Goal: Task Accomplishment & Management: Use online tool/utility

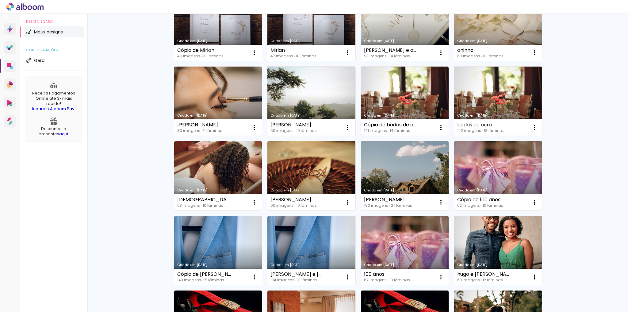
scroll to position [21, 0]
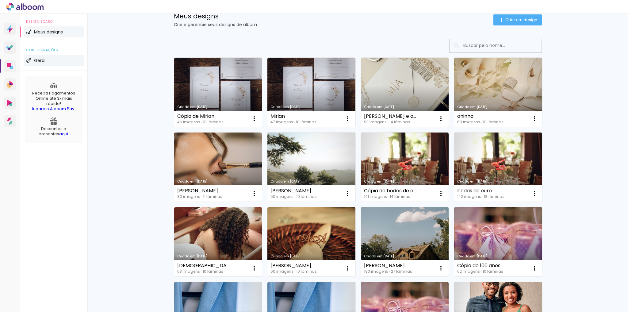
click at [68, 57] on li "Geral" at bounding box center [54, 60] width 60 height 11
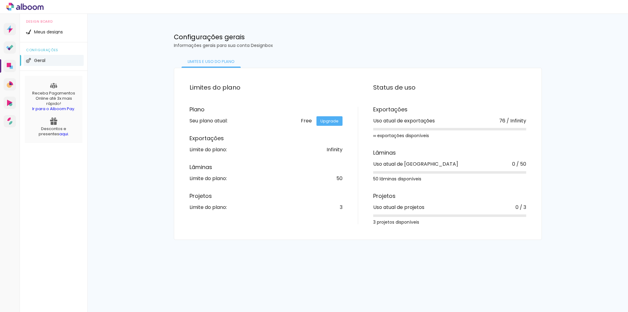
click at [65, 43] on div "configurações Geral" at bounding box center [53, 56] width 67 height 29
click at [65, 37] on li "Meus designs" at bounding box center [54, 31] width 60 height 11
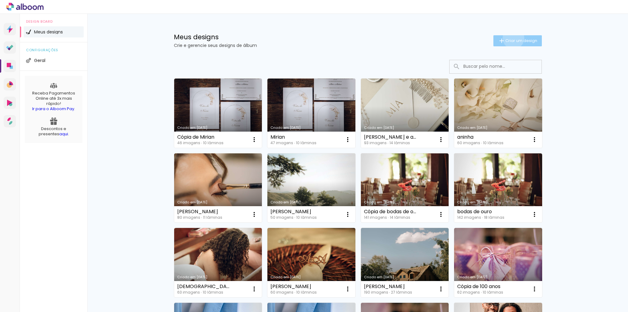
click at [510, 39] on span "Criar um design" at bounding box center [521, 41] width 32 height 4
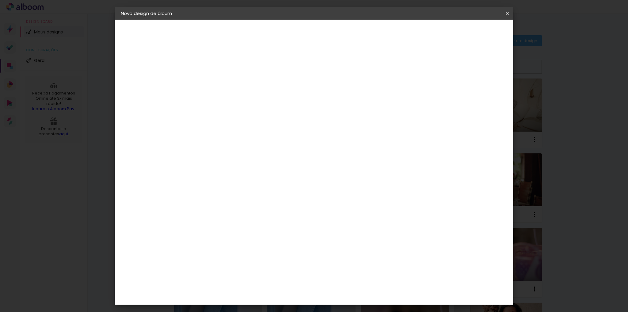
click at [239, 78] on div at bounding box center [221, 82] width 35 height 46
click at [221, 78] on input at bounding box center [221, 83] width 0 height 10
type input "[PERSON_NAME] casamento"
type paper-input "[PERSON_NAME] casamento"
click at [0, 0] on slot "Avançar" at bounding box center [0, 0] width 0 height 0
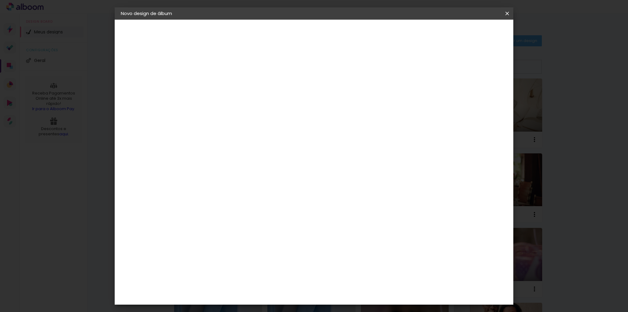
click at [268, 113] on input at bounding box center [237, 117] width 62 height 8
type input "dre"
type paper-input "dre"
click at [260, 132] on paper-item "DreambooksPro" at bounding box center [232, 138] width 56 height 13
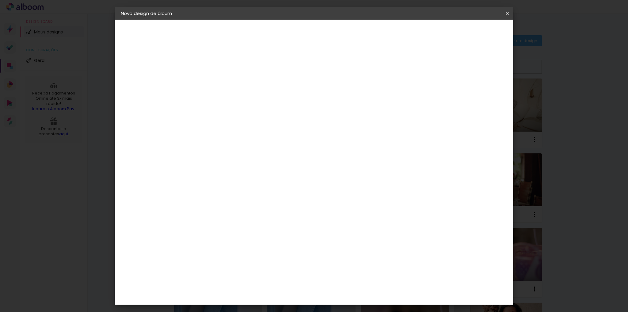
click at [0, 0] on slot "Avançar" at bounding box center [0, 0] width 0 height 0
click at [252, 112] on div at bounding box center [236, 112] width 31 height 1
click at [327, 105] on paper-item "Álbum" at bounding box center [354, 102] width 123 height 12
type input "Álbum"
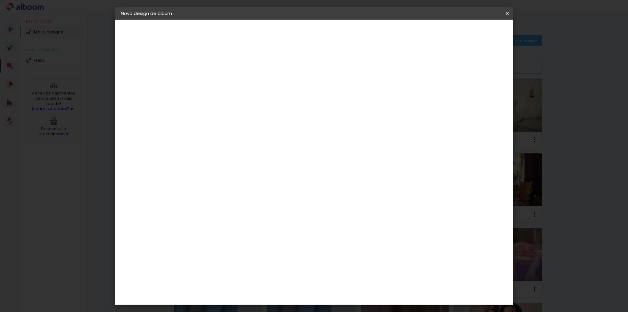
click at [262, 217] on span "30 × 30" at bounding box center [248, 223] width 29 height 13
click at [321, 32] on paper-button "Avançar" at bounding box center [306, 32] width 30 height 10
click at [462, 63] on div "Mostrar sangria" at bounding box center [455, 67] width 41 height 8
type paper-checkbox "on"
click at [469, 34] on span "Iniciar design" at bounding box center [456, 32] width 28 height 4
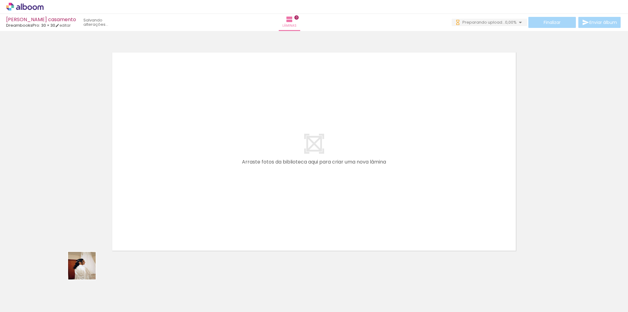
drag, startPoint x: 70, startPoint y: 287, endPoint x: 177, endPoint y: 207, distance: 133.1
click at [177, 207] on quentale-workspace at bounding box center [314, 156] width 628 height 312
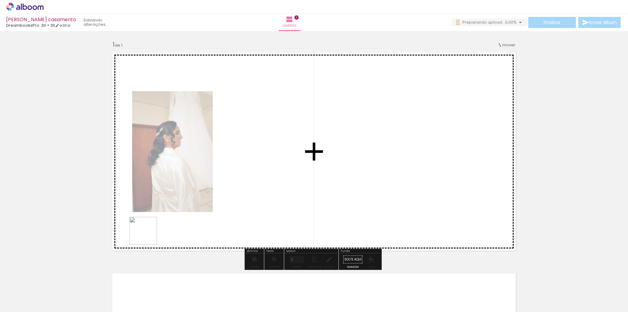
drag, startPoint x: 111, startPoint y: 282, endPoint x: 134, endPoint y: 280, distance: 23.7
click at [159, 226] on quentale-workspace at bounding box center [314, 156] width 628 height 312
drag, startPoint x: 128, startPoint y: 296, endPoint x: 169, endPoint y: 268, distance: 49.2
click at [186, 220] on quentale-workspace at bounding box center [314, 156] width 628 height 312
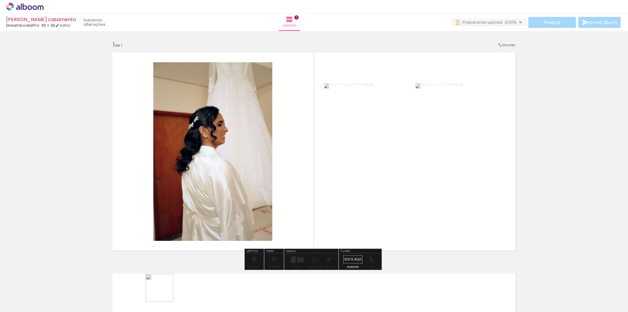
drag, startPoint x: 164, startPoint y: 292, endPoint x: 193, endPoint y: 264, distance: 39.9
click at [190, 243] on quentale-workspace at bounding box center [314, 156] width 628 height 312
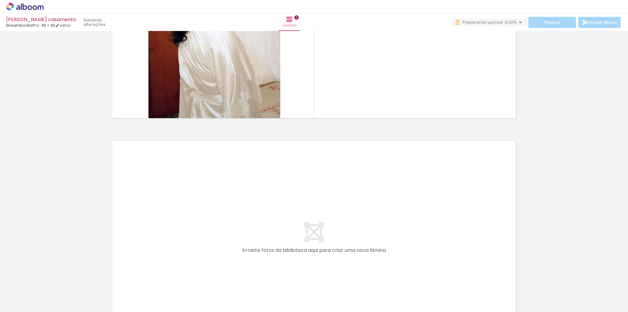
scroll to position [196, 0]
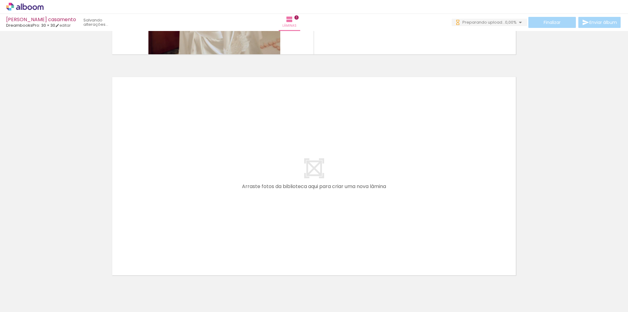
drag, startPoint x: 218, startPoint y: 257, endPoint x: 254, endPoint y: 283, distance: 44.8
click at [234, 230] on quentale-workspace at bounding box center [314, 156] width 628 height 312
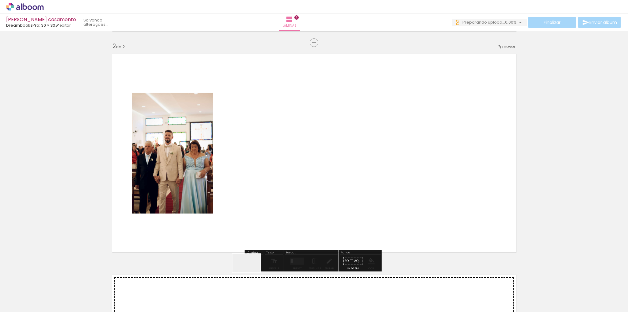
scroll to position [220, 0]
drag, startPoint x: 251, startPoint y: 272, endPoint x: 266, endPoint y: 282, distance: 17.4
click at [262, 239] on quentale-workspace at bounding box center [314, 156] width 628 height 312
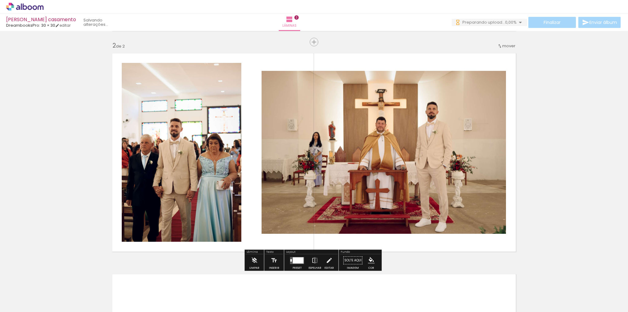
click at [275, 204] on quentale-workspace at bounding box center [314, 156] width 628 height 312
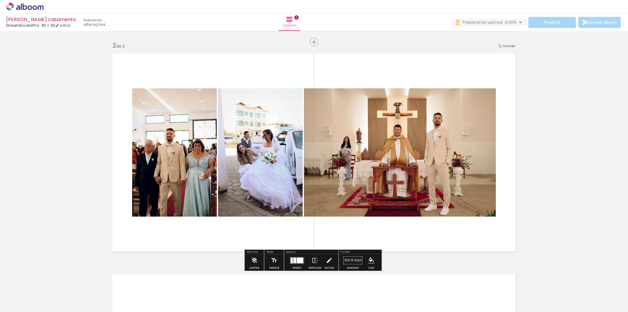
drag, startPoint x: 293, startPoint y: 294, endPoint x: 322, endPoint y: 278, distance: 33.1
click at [315, 214] on quentale-workspace at bounding box center [314, 156] width 628 height 312
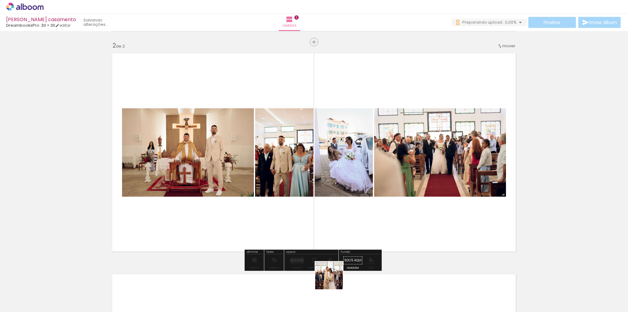
drag, startPoint x: 332, startPoint y: 284, endPoint x: 372, endPoint y: 279, distance: 40.2
click at [349, 215] on quentale-workspace at bounding box center [314, 156] width 628 height 312
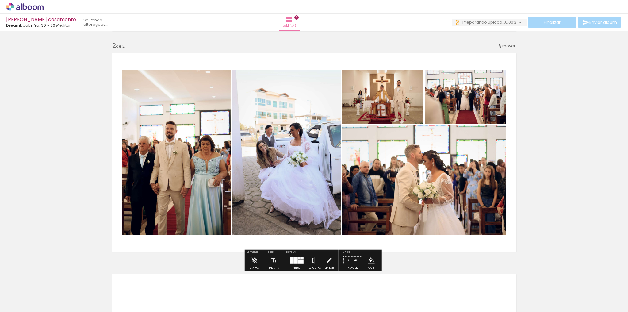
drag, startPoint x: 374, startPoint y: 285, endPoint x: 404, endPoint y: 286, distance: 29.5
click at [380, 214] on quentale-workspace at bounding box center [314, 156] width 628 height 312
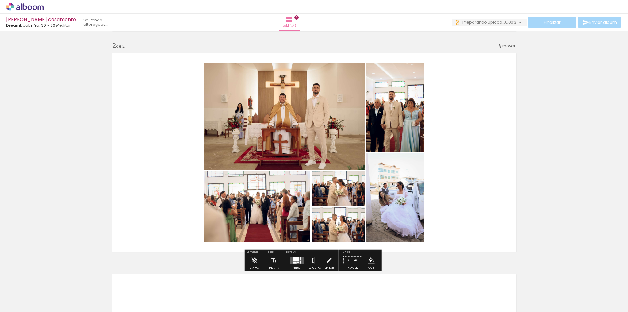
drag, startPoint x: 406, startPoint y: 290, endPoint x: 403, endPoint y: 262, distance: 27.5
click at [408, 240] on quentale-workspace at bounding box center [314, 156] width 628 height 312
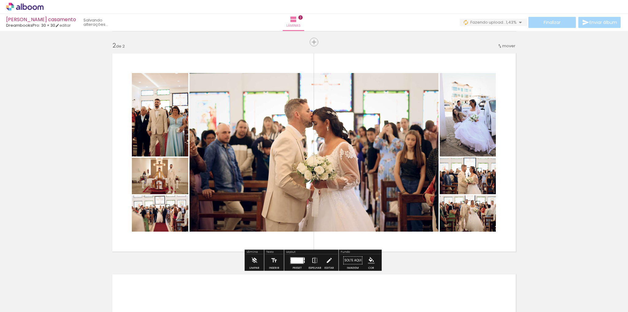
click at [292, 261] on div at bounding box center [297, 260] width 12 height 6
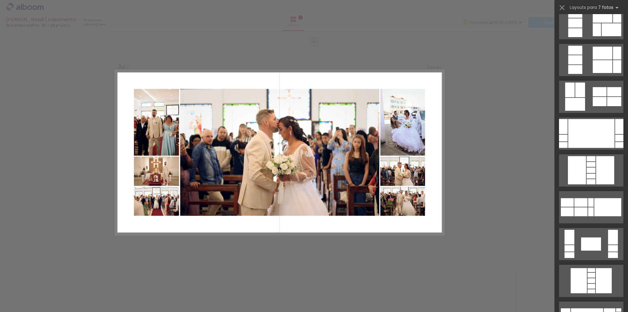
scroll to position [123, 0]
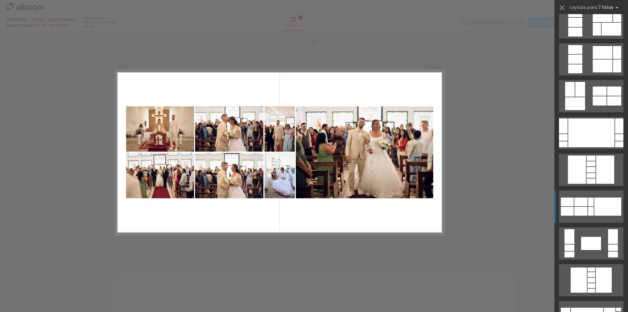
click at [596, 211] on div at bounding box center [607, 206] width 27 height 18
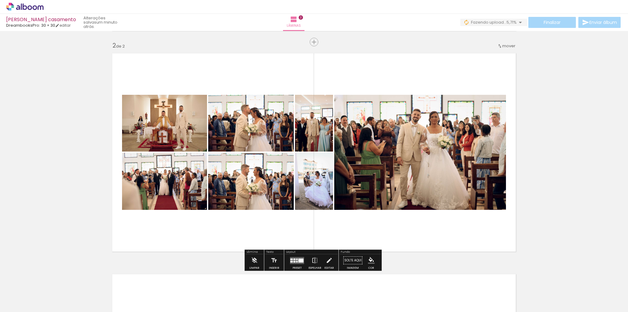
drag, startPoint x: 256, startPoint y: 142, endPoint x: 413, endPoint y: 143, distance: 157.0
click at [0, 0] on slot at bounding box center [0, 0] width 0 height 0
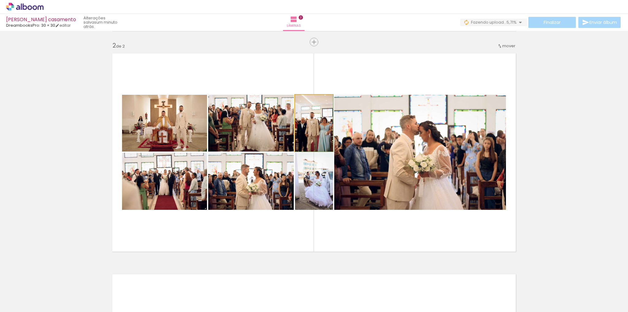
click at [318, 141] on quentale-photo at bounding box center [314, 123] width 38 height 57
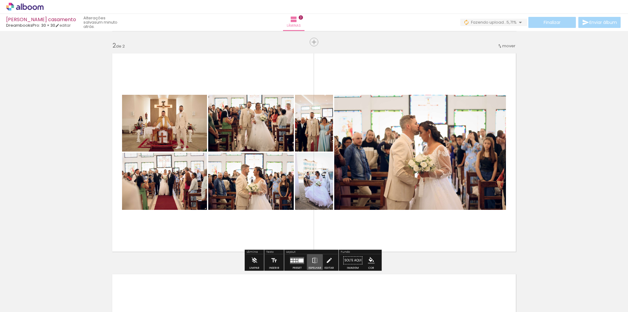
drag, startPoint x: 313, startPoint y: 258, endPoint x: 489, endPoint y: 226, distance: 178.6
click at [489, 226] on div "Inserir lâmina 1 de 2 Inserir lâmina 2 de 2" at bounding box center [314, 144] width 628 height 663
click at [293, 268] on div "Preset" at bounding box center [297, 267] width 9 height 3
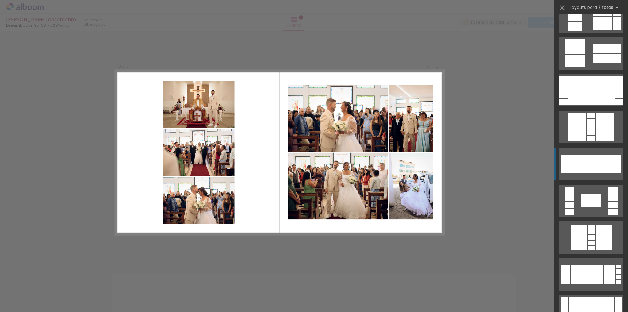
scroll to position [0, 0]
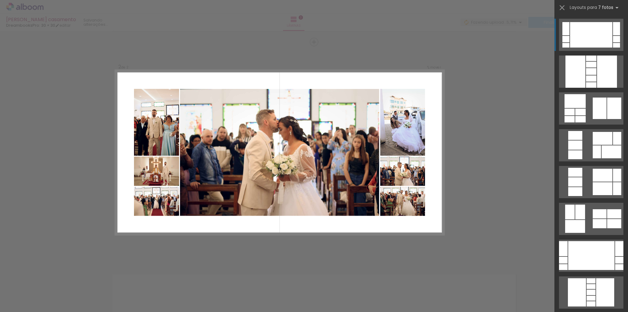
click at [597, 39] on div at bounding box center [591, 34] width 42 height 25
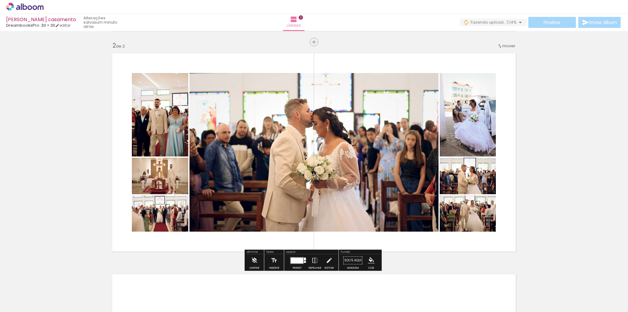
click at [535, 146] on div "Inserir lâmina 1 de 2 Inserir lâmina 2 de 2" at bounding box center [314, 144] width 628 height 663
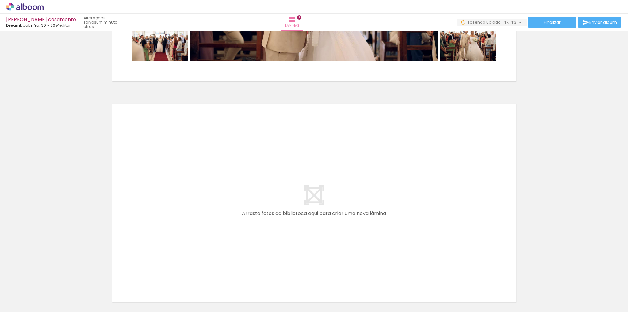
scroll to position [441, 0]
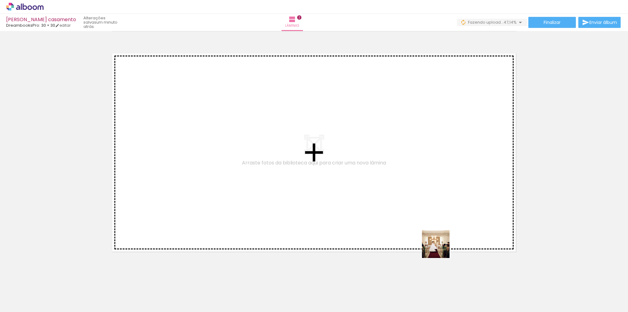
drag, startPoint x: 443, startPoint y: 285, endPoint x: 438, endPoint y: 237, distance: 47.9
click at [438, 237] on quentale-workspace at bounding box center [314, 156] width 628 height 312
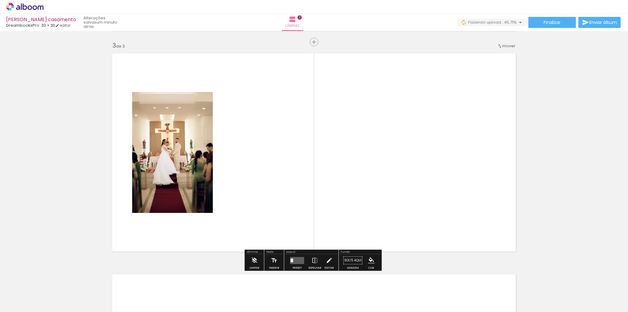
drag, startPoint x: 472, startPoint y: 297, endPoint x: 465, endPoint y: 244, distance: 53.5
click at [463, 223] on quentale-workspace at bounding box center [314, 156] width 628 height 312
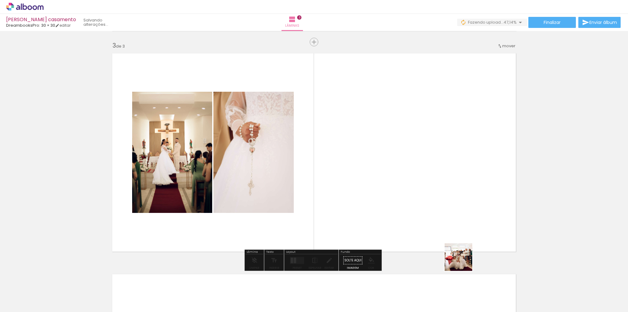
drag, startPoint x: 493, startPoint y: 285, endPoint x: 432, endPoint y: 243, distance: 74.5
click at [429, 241] on quentale-workspace at bounding box center [314, 156] width 628 height 312
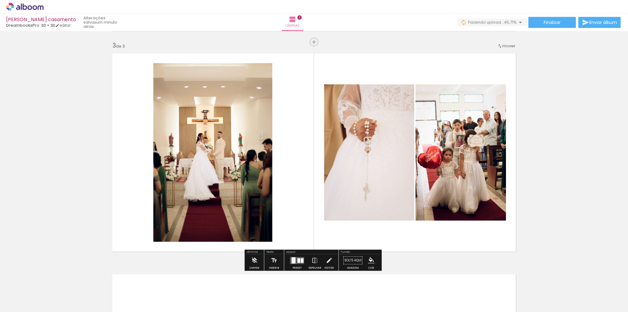
drag, startPoint x: 543, startPoint y: 294, endPoint x: 490, endPoint y: 231, distance: 82.7
click at [482, 220] on quentale-workspace at bounding box center [314, 156] width 628 height 312
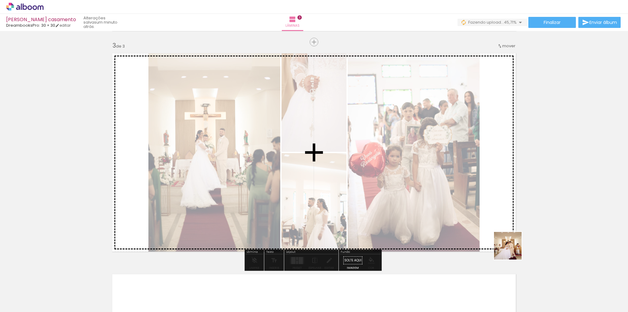
drag, startPoint x: 567, startPoint y: 284, endPoint x: 485, endPoint y: 237, distance: 94.1
click at [477, 234] on quentale-workspace at bounding box center [314, 156] width 628 height 312
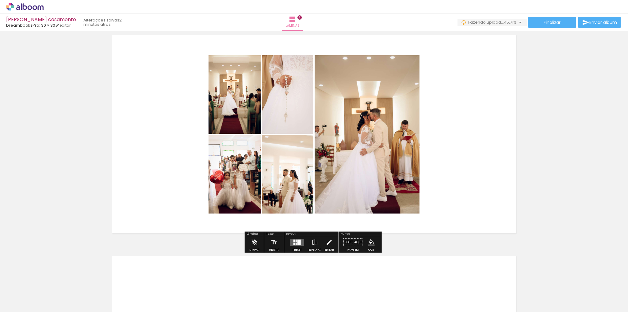
scroll to position [490, 0]
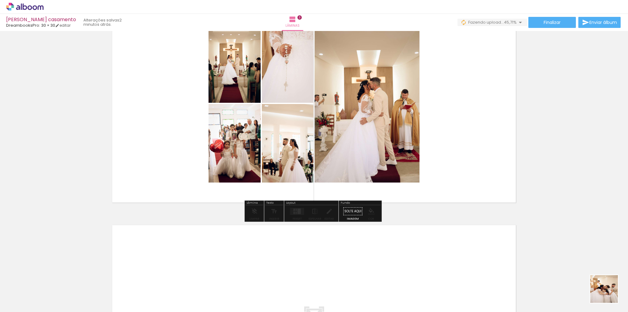
drag, startPoint x: 609, startPoint y: 293, endPoint x: 502, endPoint y: 170, distance: 163.1
click at [528, 189] on quentale-workspace at bounding box center [314, 156] width 628 height 312
drag, startPoint x: 615, startPoint y: 287, endPoint x: 472, endPoint y: 155, distance: 194.9
click at [472, 155] on quentale-workspace at bounding box center [314, 156] width 628 height 312
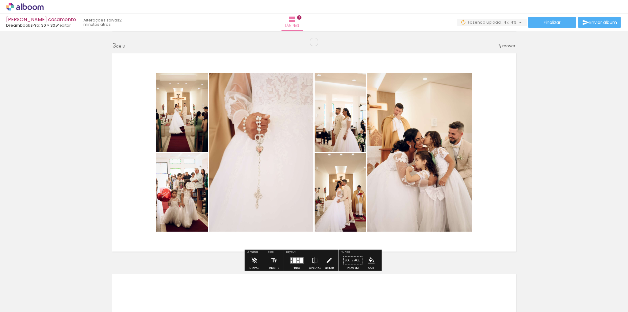
scroll to position [441, 0]
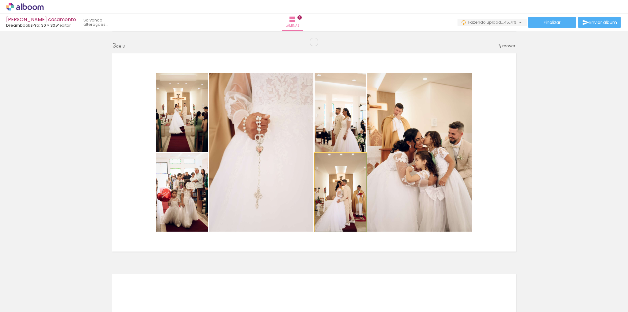
drag, startPoint x: 337, startPoint y: 221, endPoint x: 274, endPoint y: 199, distance: 66.1
click at [0, 0] on slot at bounding box center [0, 0] width 0 height 0
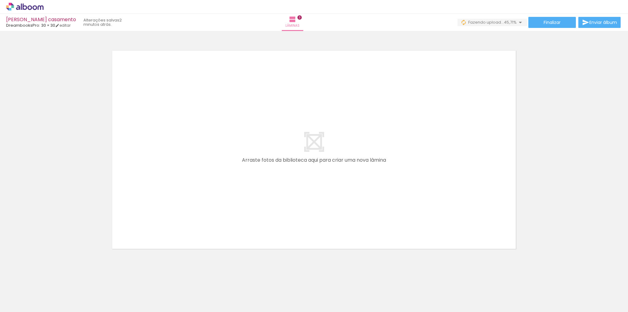
scroll to position [0, 393]
drag, startPoint x: 259, startPoint y: 295, endPoint x: 274, endPoint y: 260, distance: 37.8
click at [262, 230] on quentale-workspace at bounding box center [314, 156] width 628 height 312
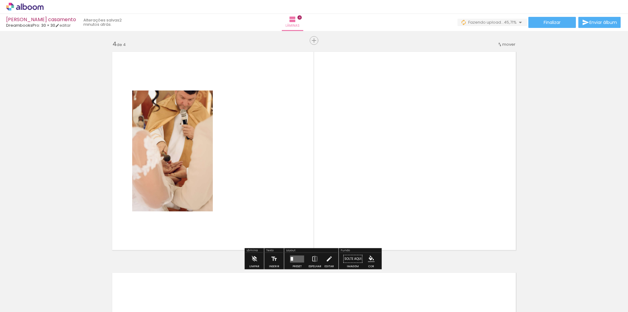
scroll to position [661, 0]
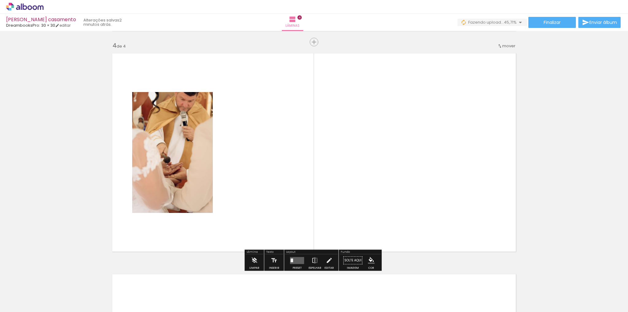
drag, startPoint x: 290, startPoint y: 291, endPoint x: 307, endPoint y: 272, distance: 25.0
click at [293, 216] on quentale-workspace at bounding box center [314, 156] width 628 height 312
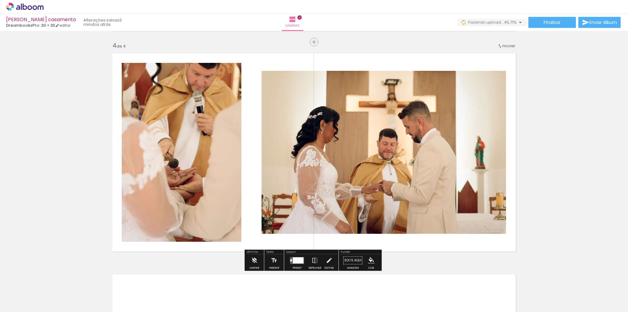
drag, startPoint x: 330, startPoint y: 232, endPoint x: 346, endPoint y: 251, distance: 23.9
click at [332, 229] on quentale-workspace at bounding box center [314, 156] width 628 height 312
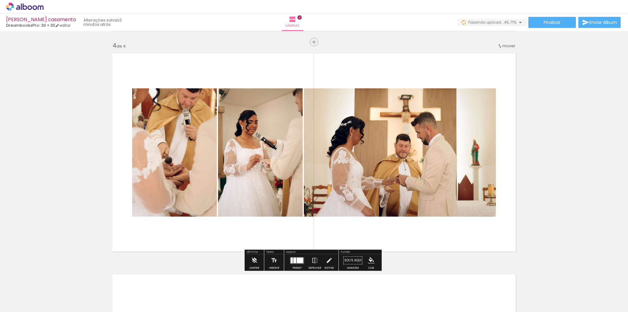
click at [371, 212] on quentale-workspace at bounding box center [314, 156] width 628 height 312
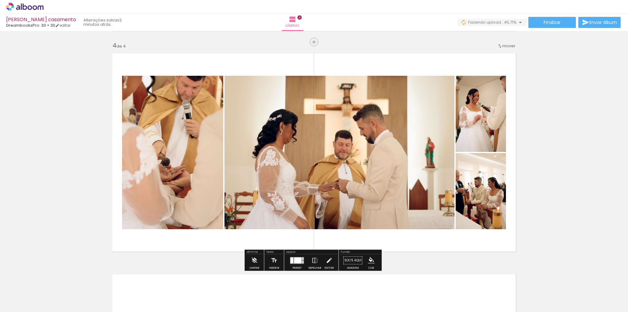
drag, startPoint x: 403, startPoint y: 289, endPoint x: 425, endPoint y: 280, distance: 23.4
click at [400, 211] on quentale-workspace at bounding box center [314, 156] width 628 height 312
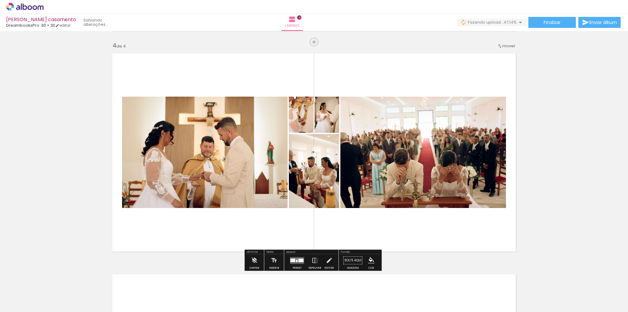
drag, startPoint x: 428, startPoint y: 288, endPoint x: 439, endPoint y: 272, distance: 19.1
click at [423, 204] on quentale-workspace at bounding box center [314, 156] width 628 height 312
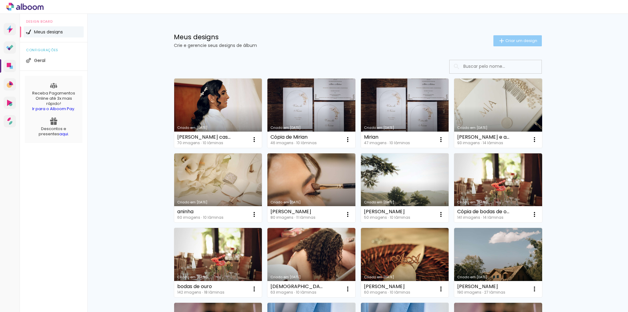
click at [515, 39] on span "Criar um design" at bounding box center [521, 41] width 32 height 4
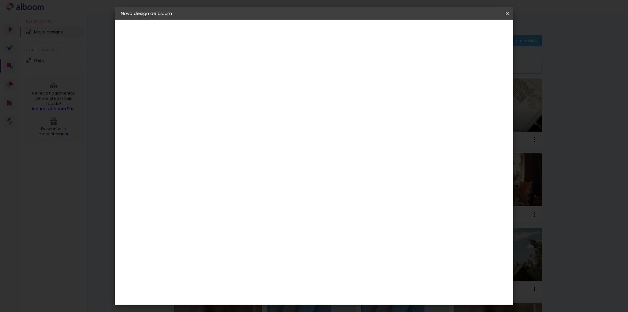
click at [221, 79] on input at bounding box center [221, 83] width 0 height 10
type input "pre [PERSON_NAME] e [PERSON_NAME]"
type paper-input "pre [PERSON_NAME] e [PERSON_NAME]"
click at [248, 38] on header "Informações Dê um título ao seu álbum. Avançar" at bounding box center [220, 38] width 53 height 36
click at [284, 29] on paper-button "Avançar" at bounding box center [269, 32] width 30 height 10
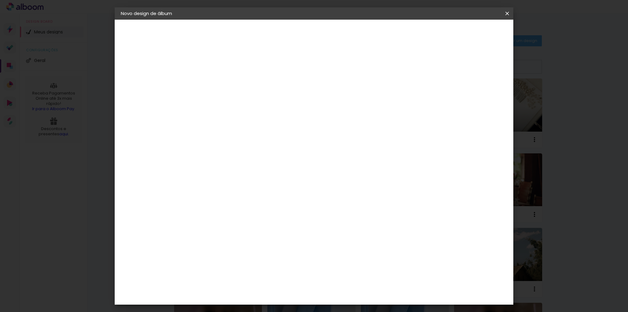
click at [268, 117] on input at bounding box center [237, 117] width 62 height 8
type input "dre"
type paper-input "dre"
click at [257, 136] on div "DreambooksPro" at bounding box center [237, 138] width 40 height 5
click at [0, 0] on slot "Avançar" at bounding box center [0, 0] width 0 height 0
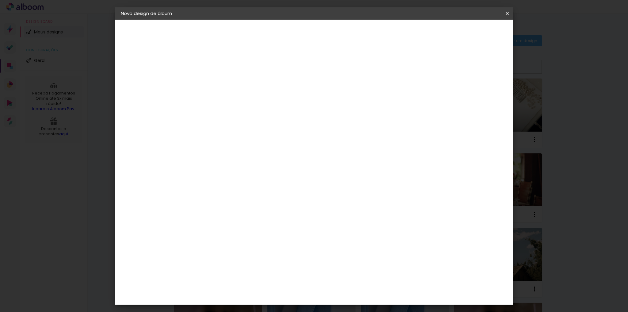
click at [245, 102] on input "text" at bounding box center [233, 107] width 24 height 10
click at [0, 0] on slot "Réplica Pequena" at bounding box center [0, 0] width 0 height 0
click at [296, 103] on input "Réplica Pequena" at bounding box center [258, 101] width 75 height 10
click at [313, 108] on div at bounding box center [354, 111] width 123 height 37
click at [0, 0] on slot "Álbum" at bounding box center [0, 0] width 0 height 0
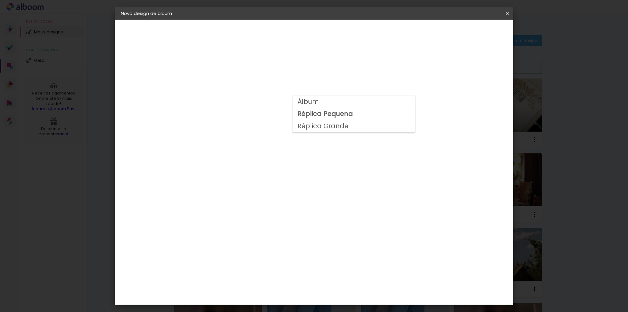
type input "Álbum"
click at [285, 168] on span "22 × 30 cm" at bounding box center [273, 173] width 23 height 13
click at [0, 0] on slot "Avançar" at bounding box center [0, 0] width 0 height 0
click at [461, 68] on div "Mostrar sangria" at bounding box center [455, 67] width 41 height 8
type paper-checkbox "on"
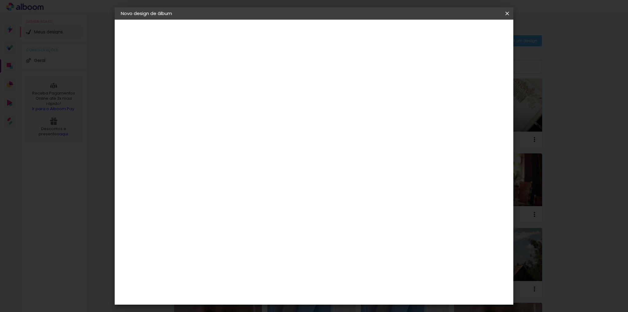
click at [476, 36] on paper-button "Iniciar design" at bounding box center [455, 32] width 40 height 10
click at [469, 33] on span "Iniciar design" at bounding box center [456, 32] width 28 height 4
drag, startPoint x: 232, startPoint y: 40, endPoint x: 295, endPoint y: 40, distance: 63.2
click at [289, 40] on p "Verifique as configurações do seu álbum." at bounding box center [253, 41] width 98 height 5
click at [295, 40] on p "Verifique as configurações do seu álbum." at bounding box center [253, 41] width 98 height 5
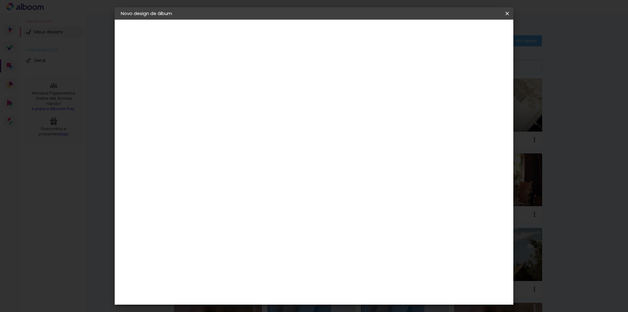
click at [0, 0] on slot "Voltar" at bounding box center [0, 0] width 0 height 0
click at [292, 34] on div "Voltar Avançar" at bounding box center [261, 32] width 61 height 10
click at [270, 114] on div "Opções disponíveis Álbum Réplica Pequena Réplica Grande Tamanho Escolha o taman…" at bounding box center [237, 103] width 66 height 88
click at [255, 99] on div "Escolha o tamanho" at bounding box center [237, 113] width 36 height 29
click at [255, 100] on div "Escolha o tamanho" at bounding box center [237, 113] width 36 height 29
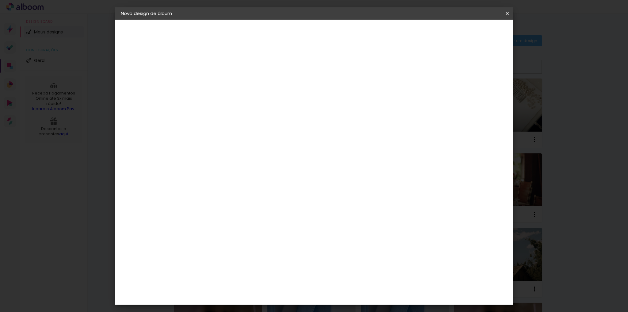
click at [255, 100] on div "Escolha o tamanho" at bounding box center [237, 113] width 36 height 29
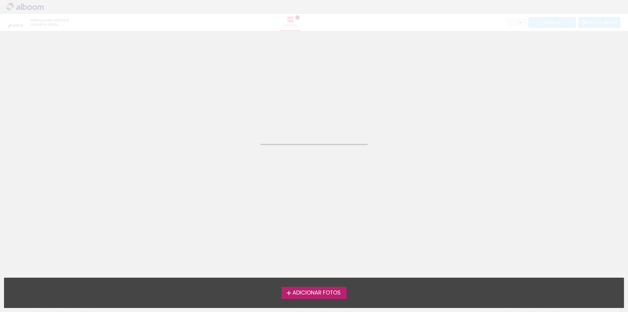
click at [508, 14] on div "editar 3 minutos atrás. Lâminas Finalizar Enviar álbum" at bounding box center [314, 15] width 628 height 31
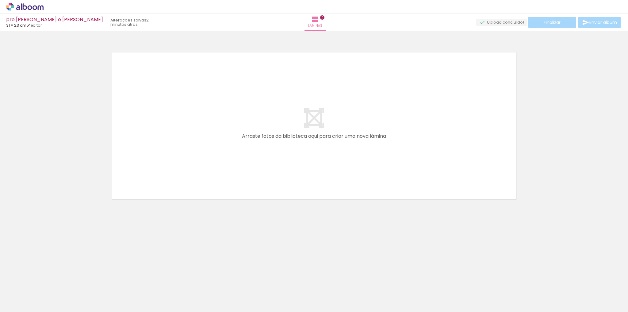
drag, startPoint x: 102, startPoint y: 225, endPoint x: 115, endPoint y: 208, distance: 21.4
click at [113, 210] on quentale-workspace at bounding box center [314, 156] width 628 height 312
drag, startPoint x: 61, startPoint y: 297, endPoint x: 141, endPoint y: 260, distance: 88.0
click at [163, 169] on quentale-workspace at bounding box center [314, 156] width 628 height 312
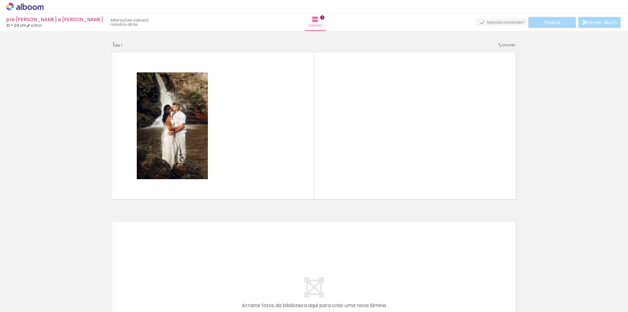
drag, startPoint x: 105, startPoint y: 288, endPoint x: 157, endPoint y: 216, distance: 89.1
click at [161, 199] on quentale-workspace at bounding box center [314, 156] width 628 height 312
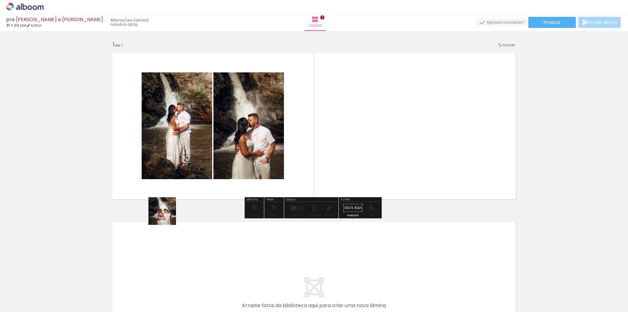
drag, startPoint x: 131, startPoint y: 292, endPoint x: 183, endPoint y: 201, distance: 104.0
click at [181, 203] on quentale-workspace at bounding box center [314, 156] width 628 height 312
drag, startPoint x: 136, startPoint y: 289, endPoint x: 224, endPoint y: 210, distance: 118.5
click at [239, 182] on quentale-workspace at bounding box center [314, 156] width 628 height 312
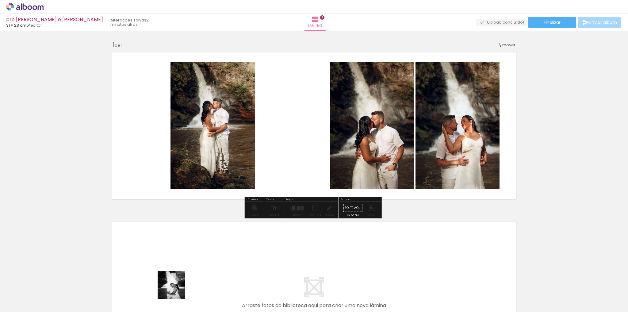
drag, startPoint x: 170, startPoint y: 299, endPoint x: 201, endPoint y: 265, distance: 46.0
click at [228, 187] on quentale-workspace at bounding box center [314, 156] width 628 height 312
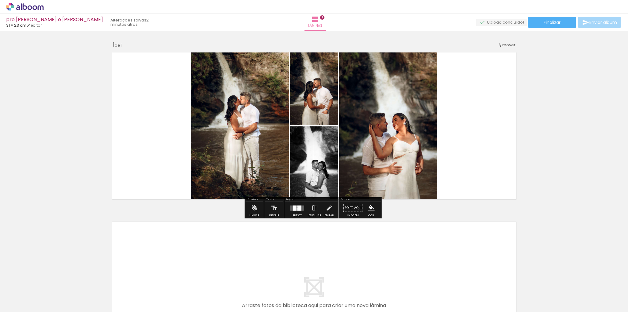
drag, startPoint x: 203, startPoint y: 301, endPoint x: 231, endPoint y: 208, distance: 96.7
click at [231, 208] on quentale-workspace at bounding box center [314, 156] width 628 height 312
drag, startPoint x: 209, startPoint y: 291, endPoint x: 220, endPoint y: 216, distance: 75.9
click at [221, 217] on quentale-workspace at bounding box center [314, 156] width 628 height 312
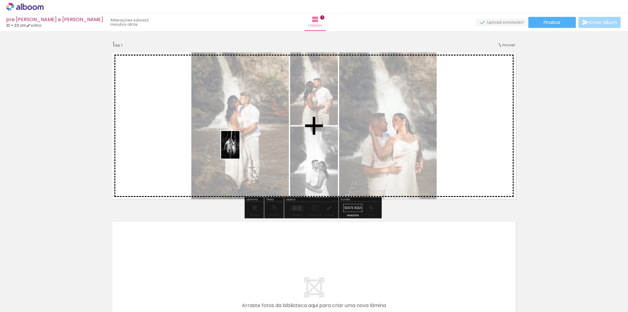
drag, startPoint x: 205, startPoint y: 284, endPoint x: 239, endPoint y: 149, distance: 138.7
click at [239, 149] on quentale-workspace at bounding box center [314, 156] width 628 height 312
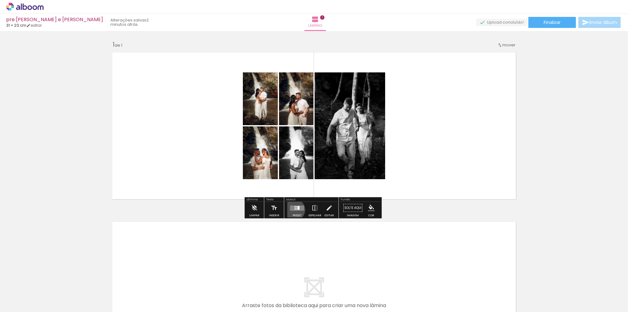
click at [293, 209] on quentale-layouter at bounding box center [297, 207] width 14 height 5
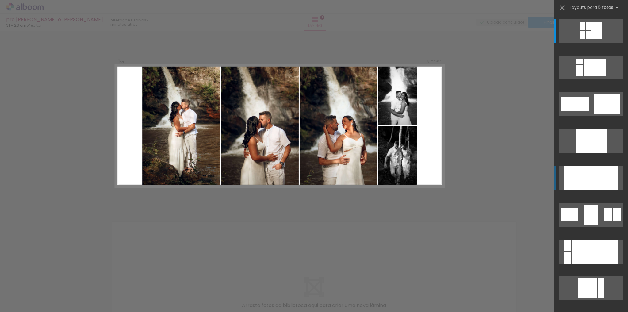
click at [613, 171] on div at bounding box center [614, 172] width 7 height 12
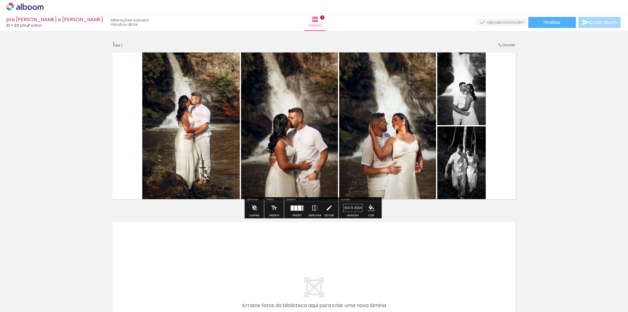
scroll to position [120, 0]
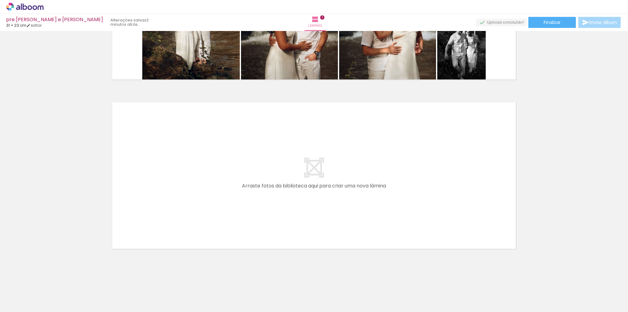
drag, startPoint x: 241, startPoint y: 291, endPoint x: 280, endPoint y: 185, distance: 113.3
click at [280, 185] on quentale-workspace at bounding box center [314, 156] width 628 height 312
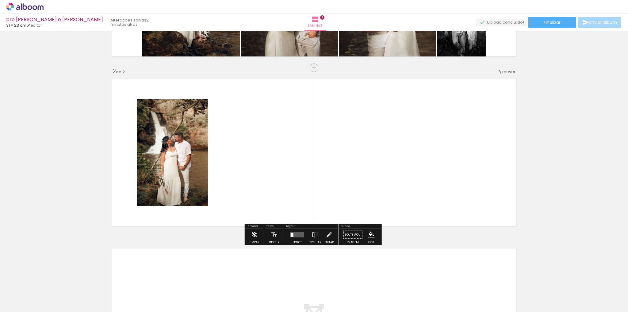
drag, startPoint x: 275, startPoint y: 281, endPoint x: 289, endPoint y: 237, distance: 46.1
click at [289, 185] on quentale-workspace at bounding box center [314, 156] width 628 height 312
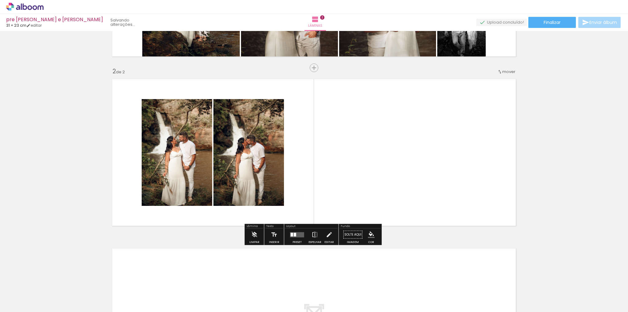
scroll to position [143, 0]
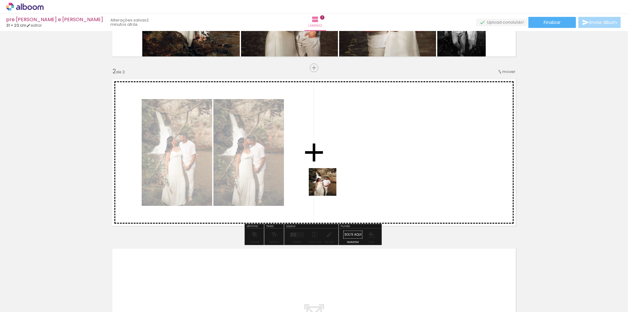
drag, startPoint x: 306, startPoint y: 282, endPoint x: 331, endPoint y: 245, distance: 43.7
click at [331, 165] on quentale-workspace at bounding box center [314, 156] width 628 height 312
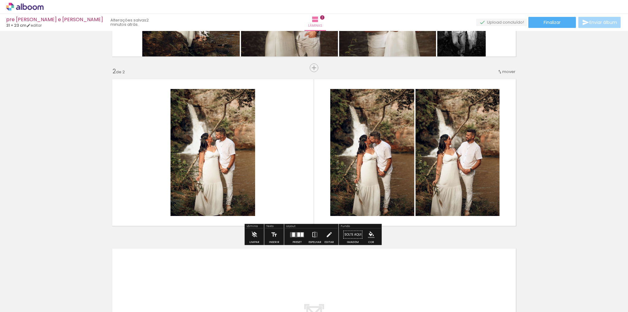
drag, startPoint x: 338, startPoint y: 289, endPoint x: 380, endPoint y: 189, distance: 109.1
click at [381, 155] on quentale-workspace at bounding box center [314, 156] width 628 height 312
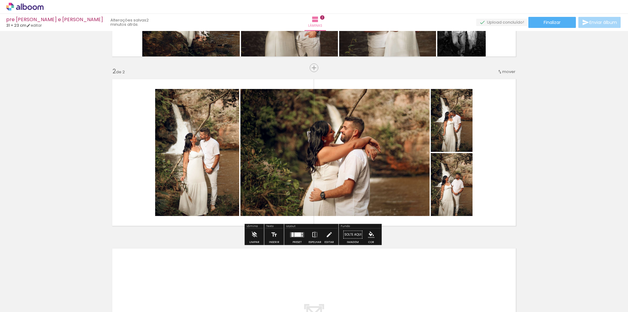
drag, startPoint x: 371, startPoint y: 291, endPoint x: 349, endPoint y: 229, distance: 65.9
click at [381, 179] on quentale-workspace at bounding box center [314, 156] width 628 height 312
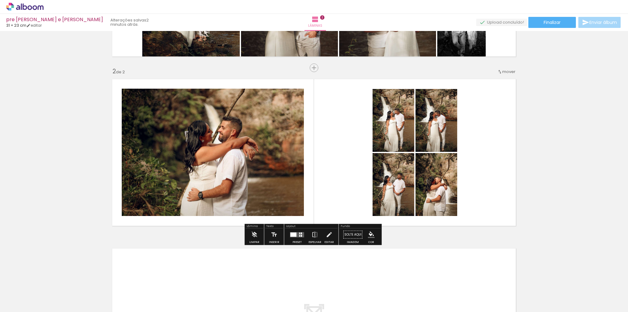
click at [285, 240] on div "Preset Espelhar Editar" at bounding box center [311, 236] width 52 height 16
click at [285, 239] on div "Preset Espelhar Editar" at bounding box center [311, 236] width 52 height 16
click at [290, 236] on quentale-layouter at bounding box center [297, 234] width 14 height 5
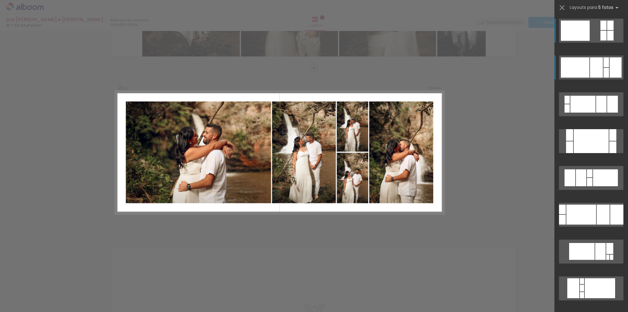
click at [604, 75] on div at bounding box center [606, 73] width 6 height 10
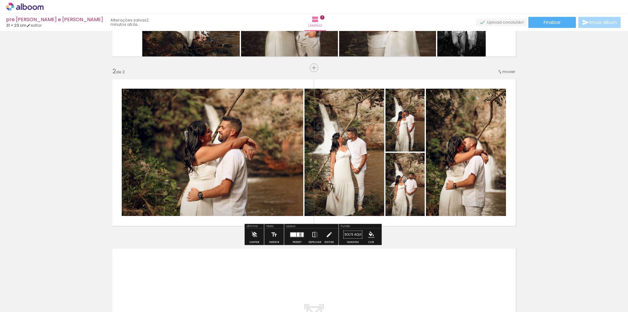
click at [553, 176] on div "Inserir lâmina 1 de 2 Inserir lâmina 2 de 2" at bounding box center [314, 145] width 628 height 508
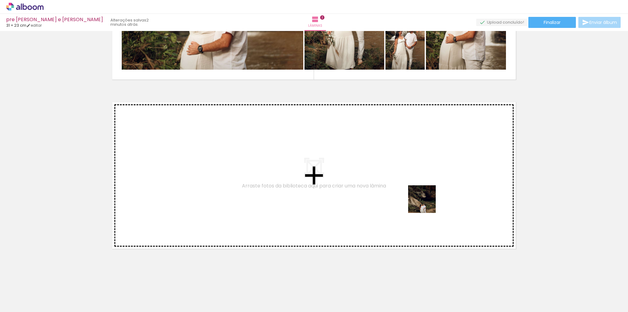
drag, startPoint x: 427, startPoint y: 204, endPoint x: 431, endPoint y: 264, distance: 60.6
click at [427, 195] on quentale-workspace at bounding box center [314, 156] width 628 height 312
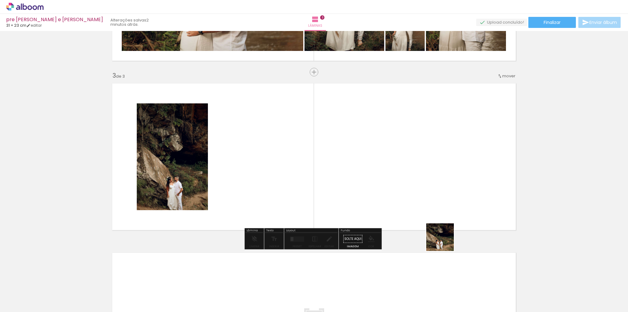
scroll to position [312, 0]
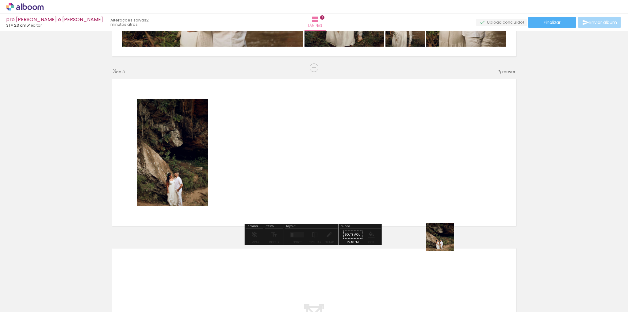
drag, startPoint x: 445, startPoint y: 242, endPoint x: 442, endPoint y: 221, distance: 20.4
click at [441, 190] on quentale-workspace at bounding box center [314, 156] width 628 height 312
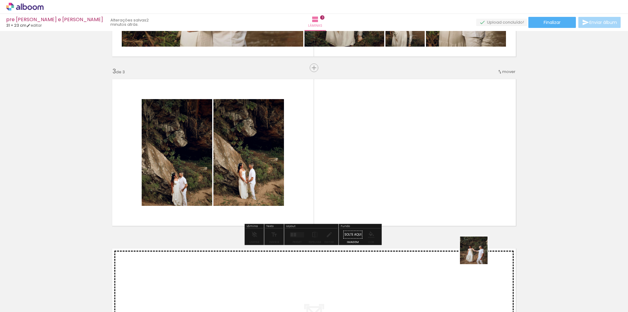
drag, startPoint x: 478, startPoint y: 278, endPoint x: 471, endPoint y: 186, distance: 92.6
click at [471, 186] on quentale-workspace at bounding box center [314, 156] width 628 height 312
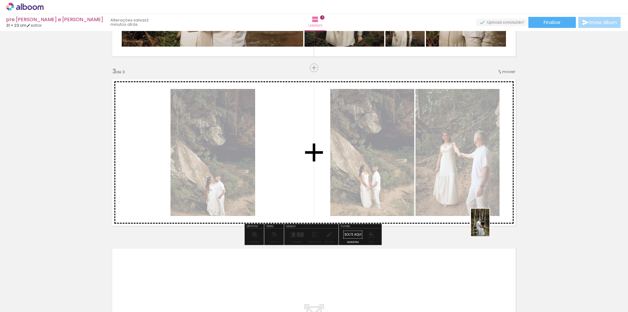
drag, startPoint x: 512, startPoint y: 285, endPoint x: 501, endPoint y: 241, distance: 46.0
click at [489, 227] on quentale-workspace at bounding box center [314, 156] width 628 height 312
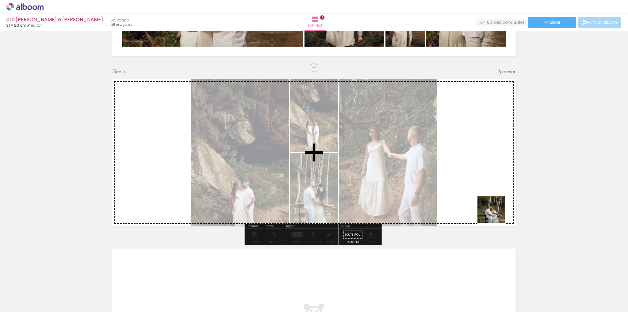
drag, startPoint x: 548, startPoint y: 299, endPoint x: 447, endPoint y: 184, distance: 153.2
click at [476, 196] on quentale-workspace at bounding box center [314, 156] width 628 height 312
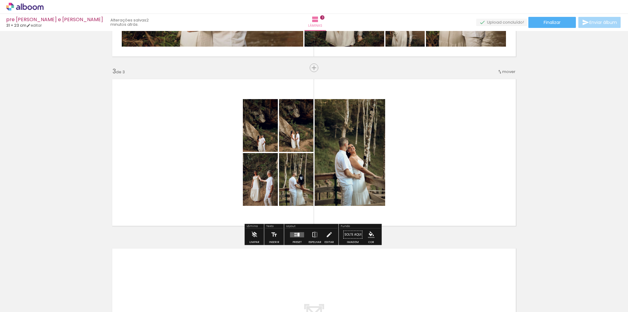
click at [296, 227] on div "Layout" at bounding box center [311, 227] width 52 height 4
click at [300, 232] on quentale-layouter at bounding box center [297, 234] width 14 height 5
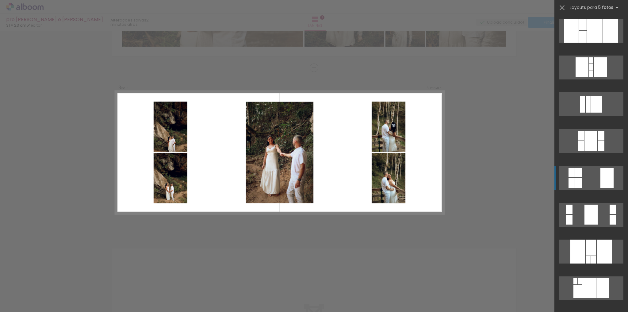
scroll to position [319, 0]
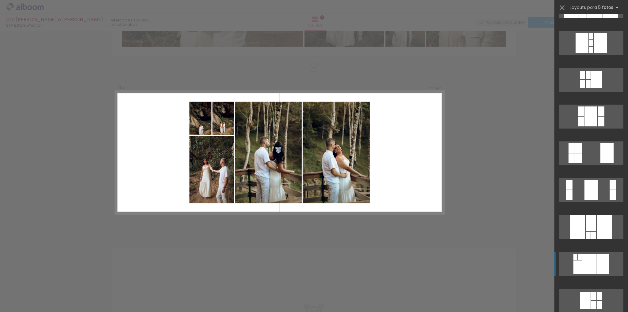
click at [596, 263] on div at bounding box center [602, 264] width 13 height 20
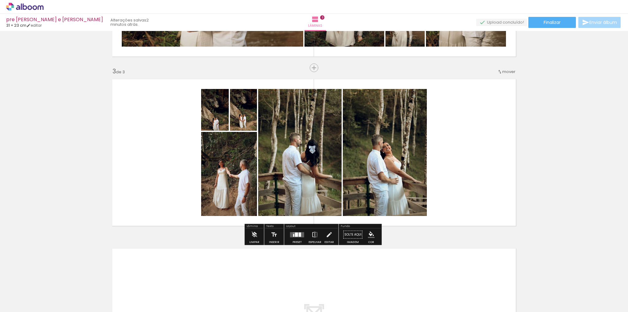
click at [293, 235] on div at bounding box center [293, 235] width 1 height 3
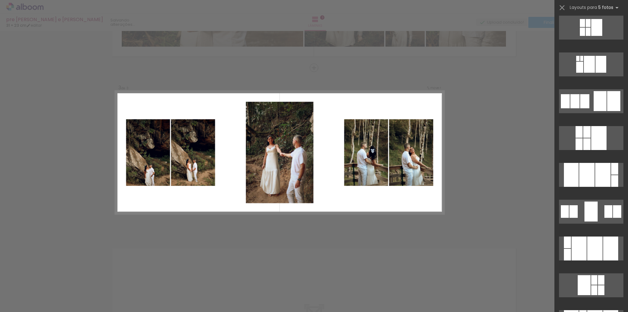
scroll to position [0, 0]
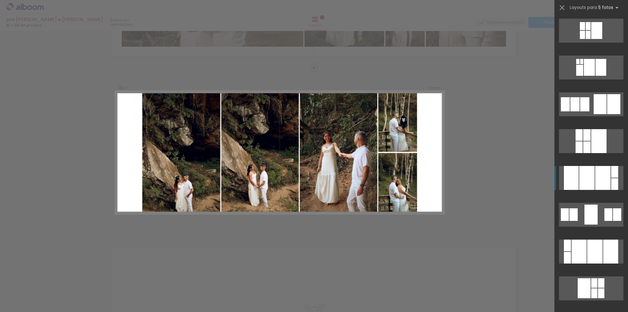
click at [606, 175] on div at bounding box center [602, 178] width 15 height 24
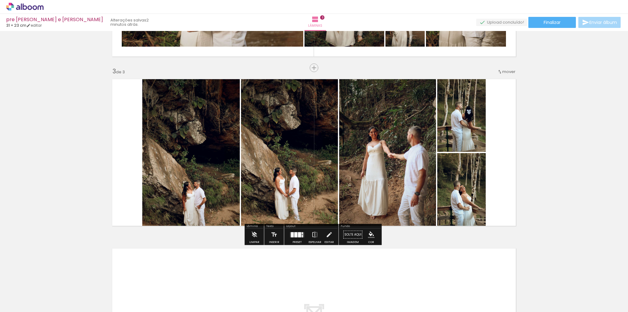
click at [573, 198] on div "Inserir lâmina 1 de 3 Inserir lâmina 2 de 3 Inserir lâmina 3 de 3" at bounding box center [314, 59] width 628 height 677
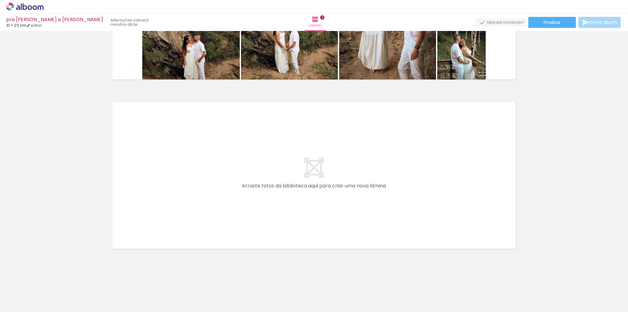
scroll to position [0, 319]
drag, startPoint x: 265, startPoint y: 291, endPoint x: 345, endPoint y: 161, distance: 152.5
click at [345, 161] on quentale-workspace at bounding box center [314, 156] width 628 height 312
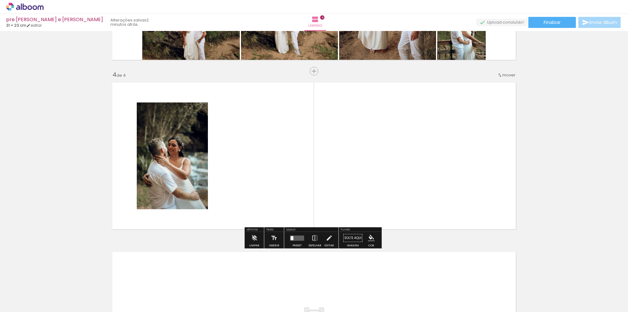
scroll to position [481, 0]
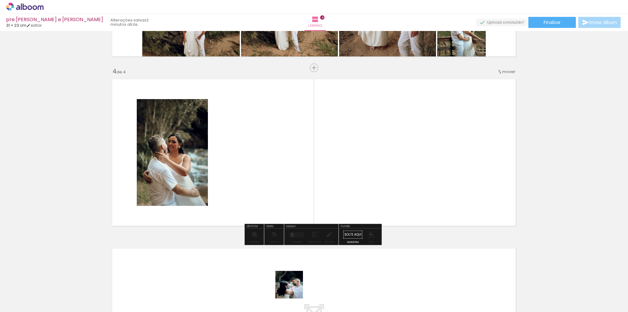
drag, startPoint x: 294, startPoint y: 289, endPoint x: 342, endPoint y: 200, distance: 101.0
click at [334, 208] on quentale-workspace at bounding box center [314, 156] width 628 height 312
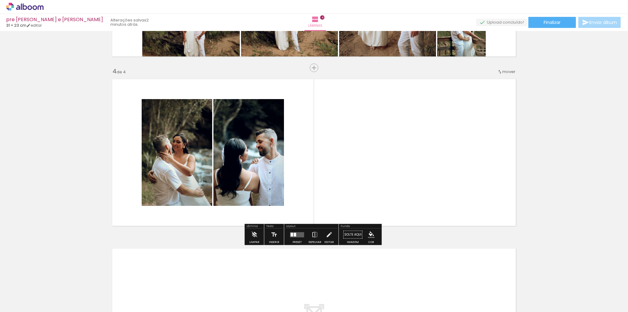
drag, startPoint x: 326, startPoint y: 296, endPoint x: 361, endPoint y: 230, distance: 74.4
click at [361, 196] on quentale-workspace at bounding box center [314, 156] width 628 height 312
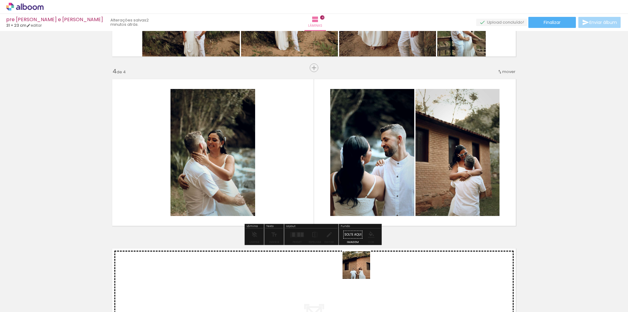
drag, startPoint x: 356, startPoint y: 285, endPoint x: 378, endPoint y: 256, distance: 35.6
click at [374, 189] on quentale-workspace at bounding box center [314, 156] width 628 height 312
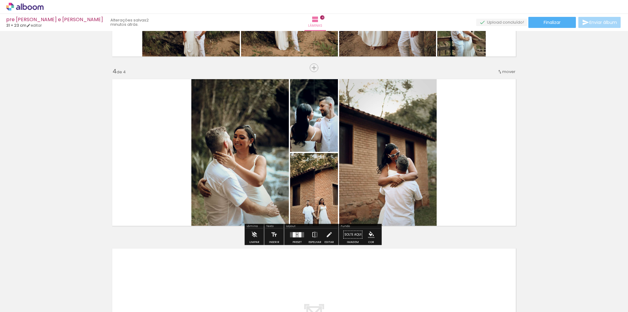
drag, startPoint x: 401, startPoint y: 280, endPoint x: 430, endPoint y: 222, distance: 65.3
click at [416, 162] on quentale-workspace at bounding box center [314, 156] width 628 height 312
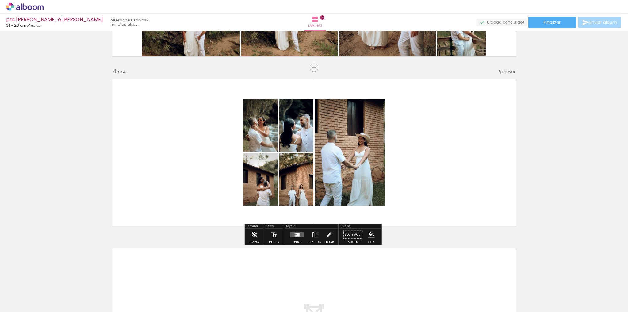
click at [293, 236] on quentale-layouter at bounding box center [297, 234] width 14 height 5
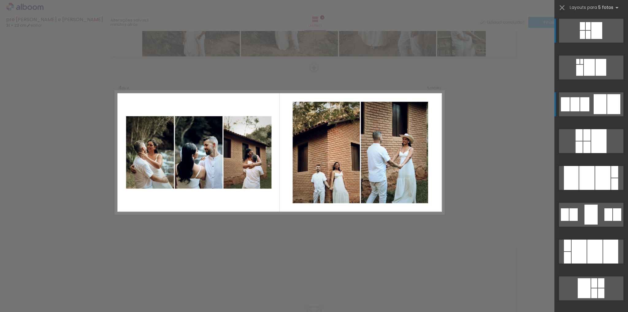
click at [601, 112] on div at bounding box center [600, 104] width 13 height 20
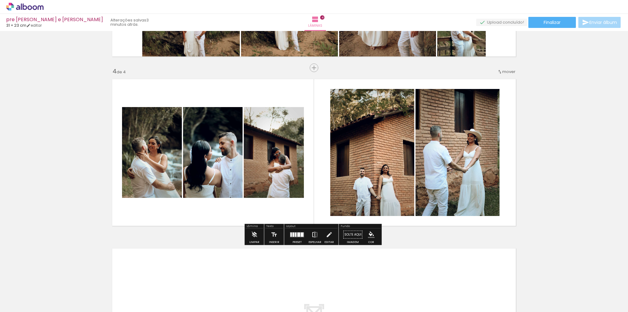
click at [312, 236] on iron-icon at bounding box center [315, 234] width 7 height 12
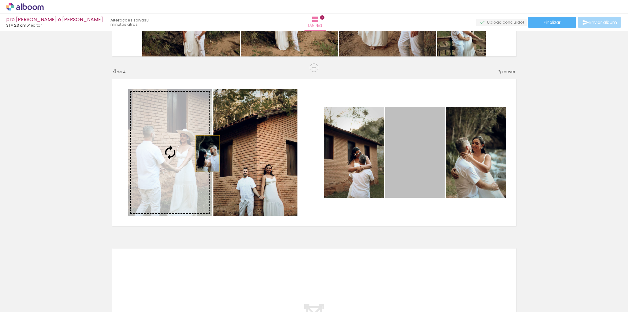
drag, startPoint x: 412, startPoint y: 155, endPoint x: 204, endPoint y: 153, distance: 207.3
click at [0, 0] on slot at bounding box center [0, 0] width 0 height 0
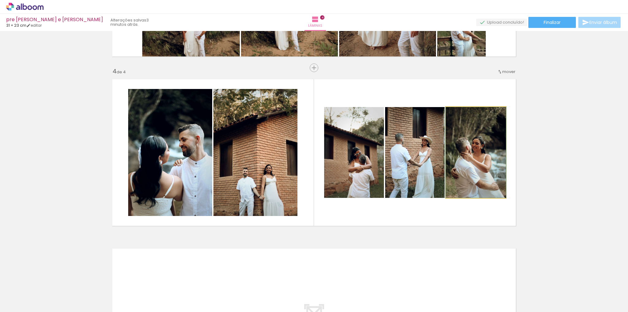
drag, startPoint x: 481, startPoint y: 156, endPoint x: 240, endPoint y: 158, distance: 241.6
click at [0, 0] on slot at bounding box center [0, 0] width 0 height 0
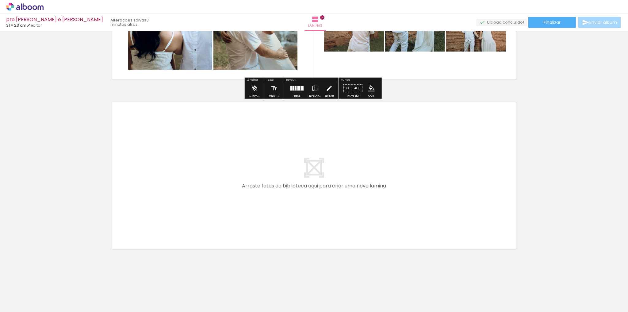
drag, startPoint x: 434, startPoint y: 298, endPoint x: 439, endPoint y: 264, distance: 34.3
click at [434, 213] on quentale-workspace at bounding box center [314, 156] width 628 height 312
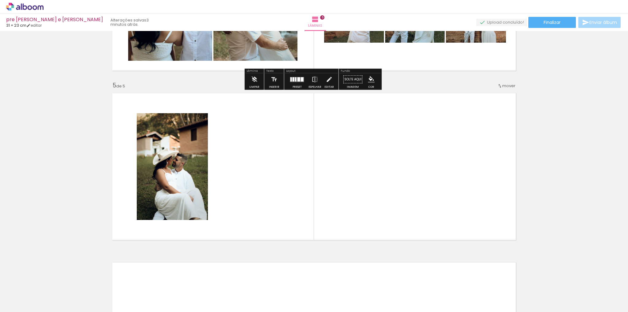
scroll to position [650, 0]
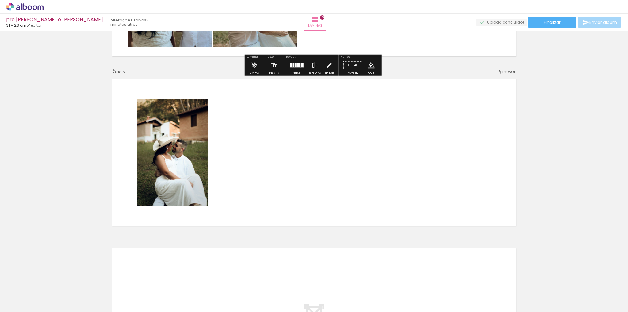
drag, startPoint x: 469, startPoint y: 255, endPoint x: 478, endPoint y: 249, distance: 10.1
click at [472, 209] on quentale-workspace at bounding box center [314, 156] width 628 height 312
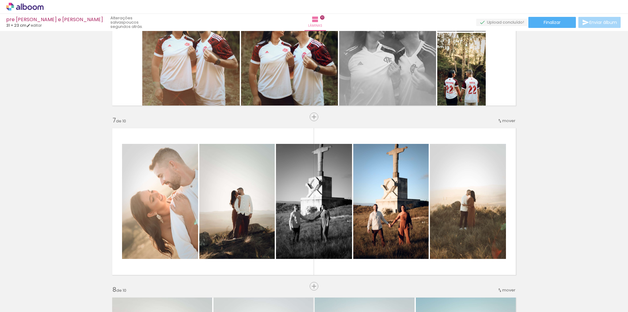
scroll to position [932, 0]
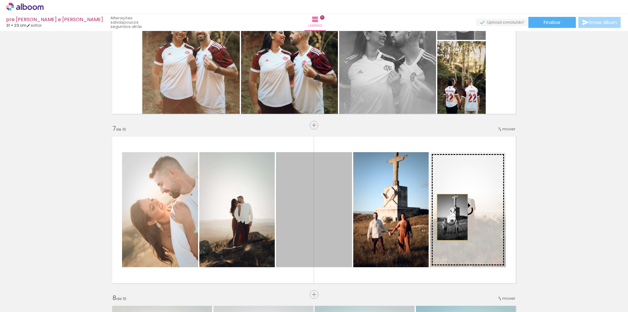
drag, startPoint x: 323, startPoint y: 217, endPoint x: 450, endPoint y: 217, distance: 127.9
click at [0, 0] on slot at bounding box center [0, 0] width 0 height 0
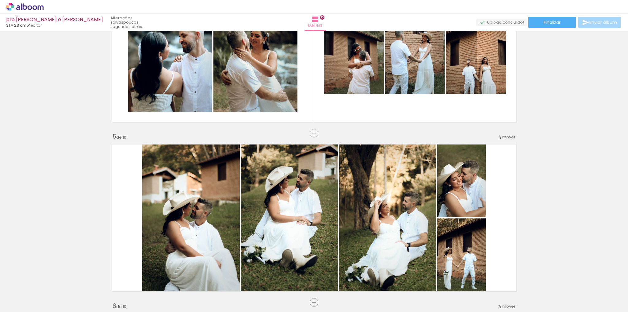
scroll to position [564, 0]
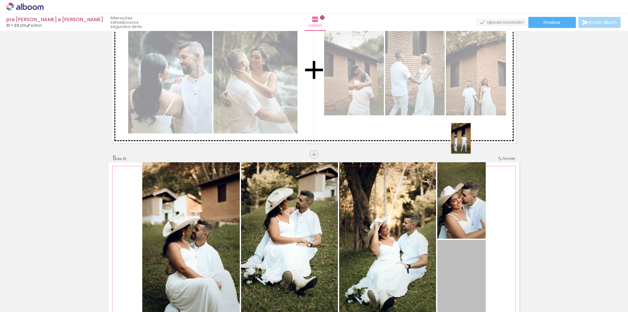
drag, startPoint x: 474, startPoint y: 259, endPoint x: 459, endPoint y: 138, distance: 122.0
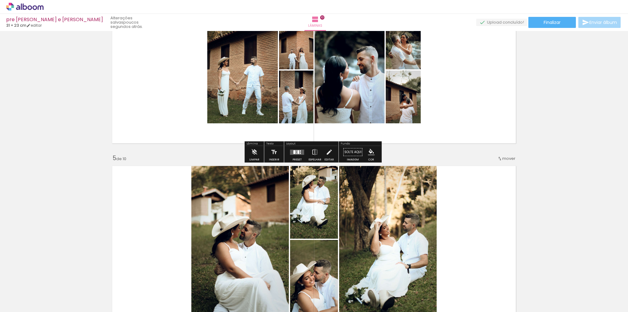
click at [303, 156] on div at bounding box center [297, 152] width 17 height 12
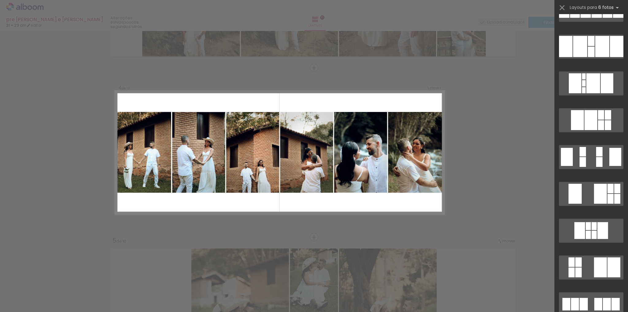
scroll to position [98, 0]
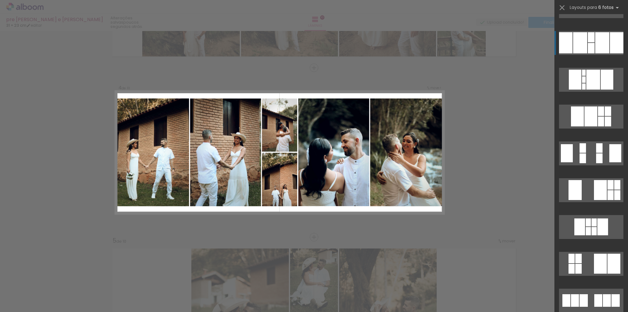
click at [601, 41] on div at bounding box center [602, 42] width 14 height 21
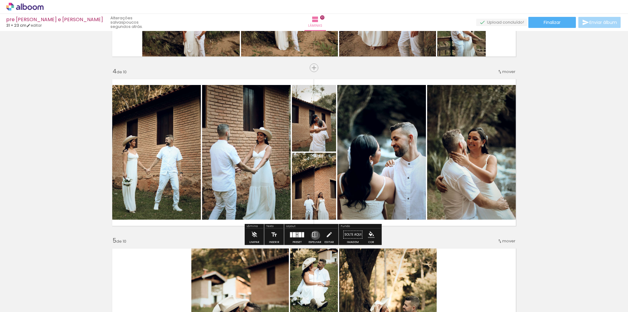
click at [314, 235] on iron-icon at bounding box center [315, 234] width 7 height 12
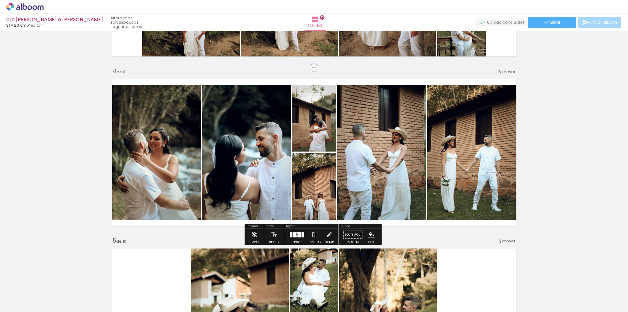
drag, startPoint x: 325, startPoint y: 194, endPoint x: 384, endPoint y: 182, distance: 60.0
click at [0, 0] on slot at bounding box center [0, 0] width 0 height 0
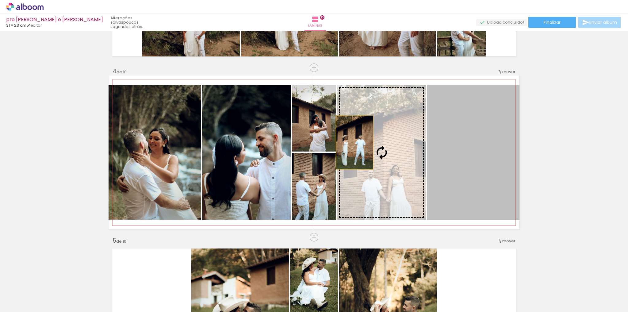
drag, startPoint x: 457, startPoint y: 178, endPoint x: 331, endPoint y: 138, distance: 132.0
click at [0, 0] on slot at bounding box center [0, 0] width 0 height 0
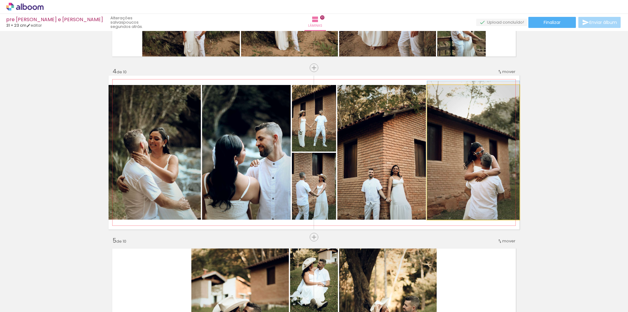
drag, startPoint x: 474, startPoint y: 193, endPoint x: 456, endPoint y: 188, distance: 18.7
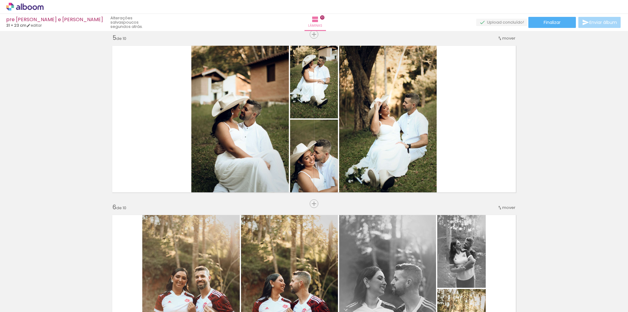
scroll to position [677, 0]
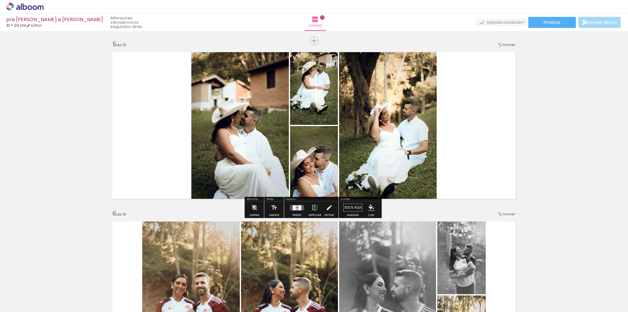
click at [296, 207] on quentale-layouter at bounding box center [297, 207] width 14 height 5
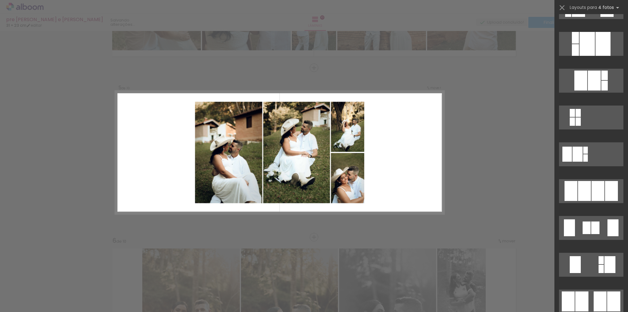
scroll to position [294, 0]
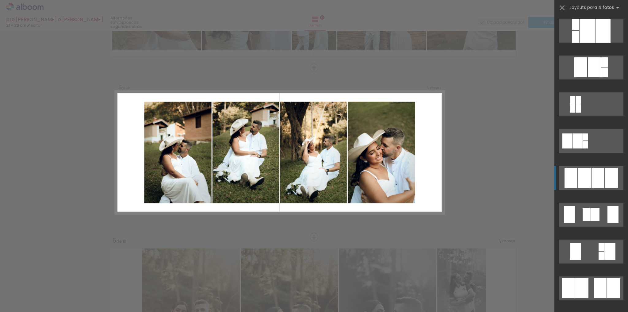
click at [599, 176] on div at bounding box center [598, 178] width 13 height 20
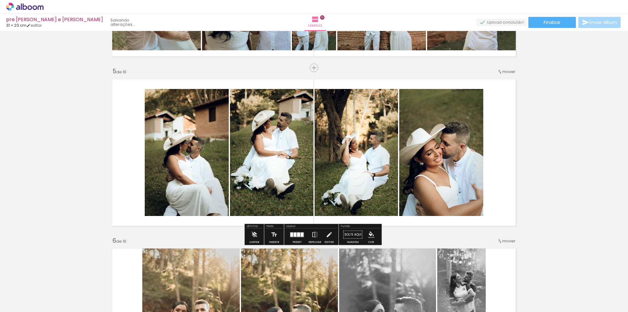
click at [560, 168] on div "Inserir lâmina 1 de 10 Inserir lâmina 2 de 10 Inserir lâmina 3 de 10 Inserir lâ…" at bounding box center [314, 314] width 628 height 1862
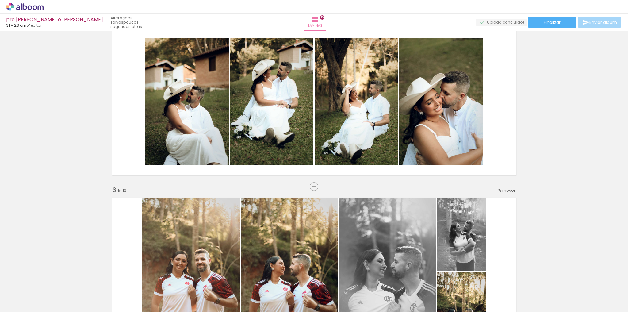
scroll to position [699, 0]
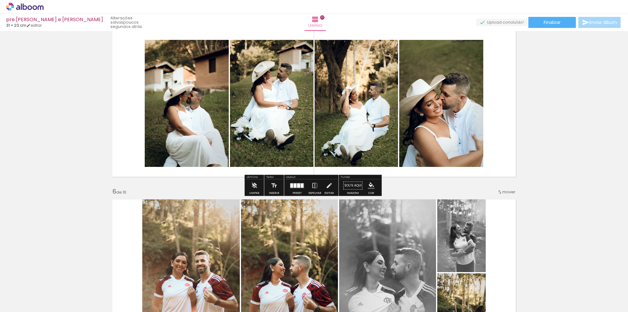
click at [297, 184] on div at bounding box center [298, 185] width 3 height 4
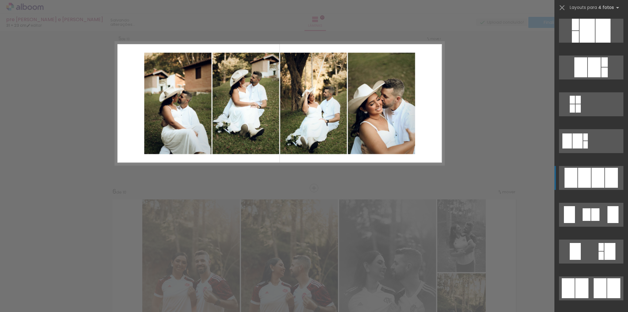
scroll to position [442, 0]
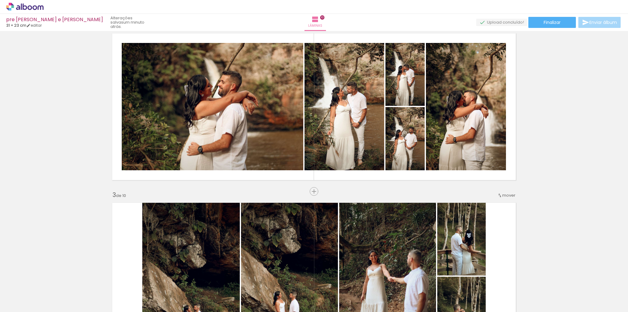
scroll to position [0, 0]
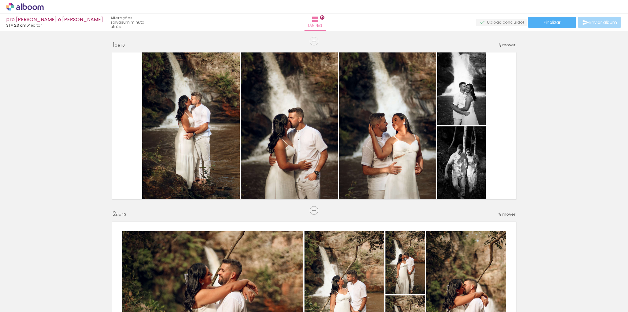
drag, startPoint x: 560, startPoint y: 190, endPoint x: 572, endPoint y: 32, distance: 159.0
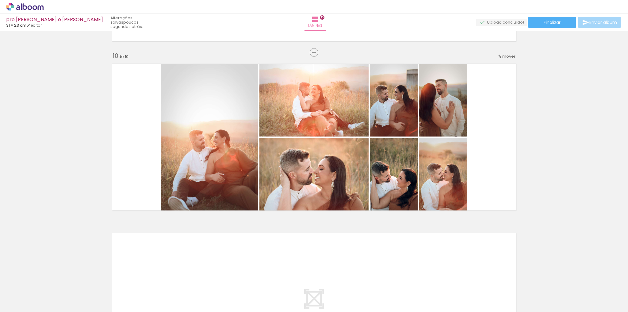
scroll to position [1423, 0]
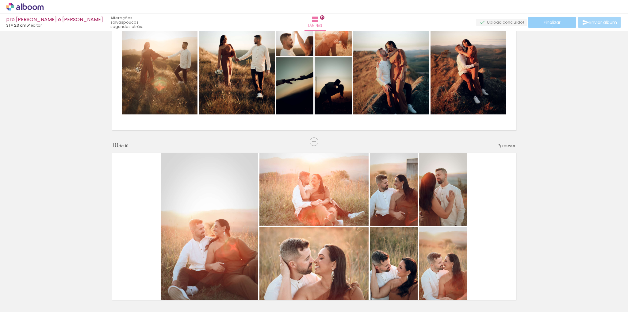
click at [550, 27] on paper-button "Finalizar" at bounding box center [552, 22] width 48 height 11
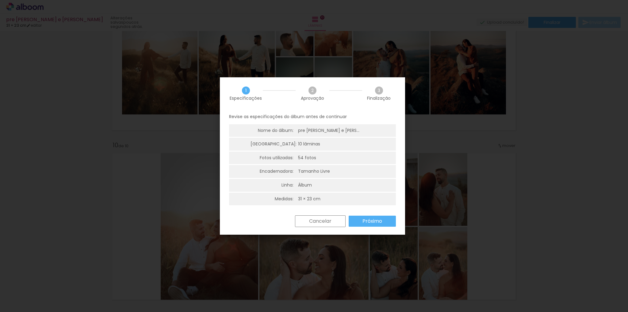
click at [0, 0] on slot "Próximo" at bounding box center [0, 0] width 0 height 0
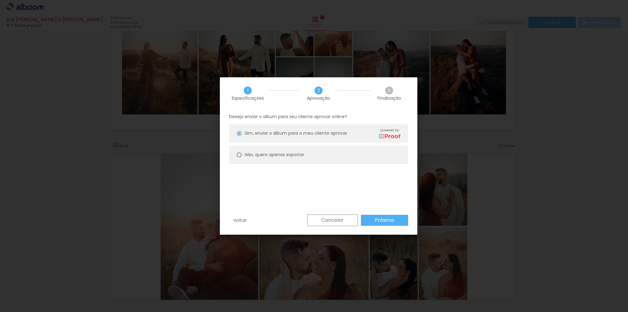
click at [334, 154] on paper-radio-button "Não, quero apenas exportar" at bounding box center [318, 155] width 179 height 18
type paper-radio-button "on"
click at [376, 224] on paper-button "Próximo" at bounding box center [384, 220] width 47 height 11
type input "Alta, 300 DPI"
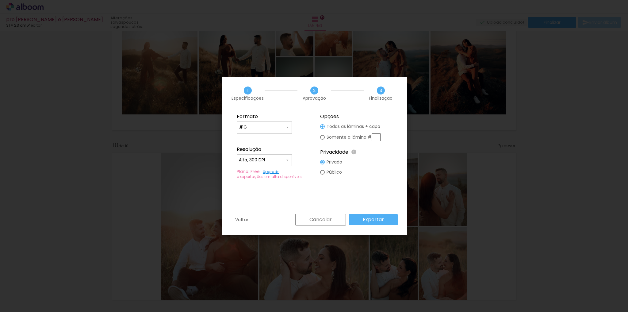
click at [0, 0] on slot "Exportar" at bounding box center [0, 0] width 0 height 0
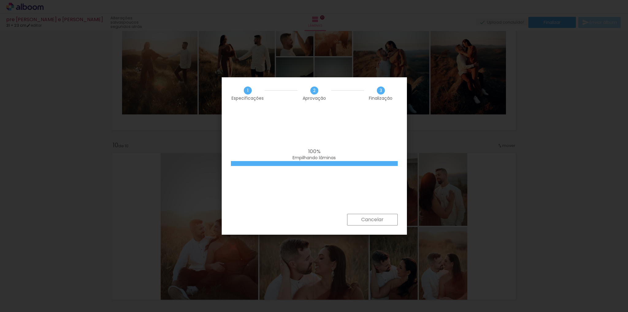
scroll to position [0, 1279]
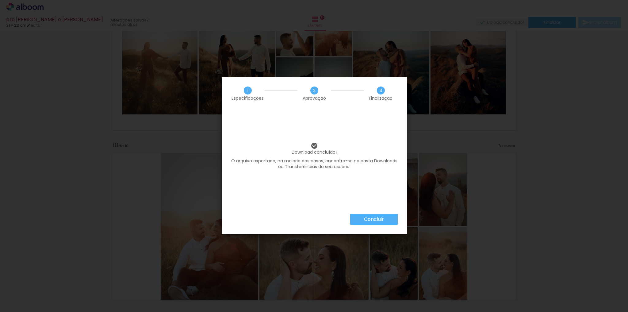
scroll to position [0, 1279]
click at [387, 212] on div "Download concluído! O arquivo exportado, na maioria dos casos, encontra-se na p…" at bounding box center [314, 161] width 185 height 104
click at [384, 217] on paper-button "Concluir" at bounding box center [374, 219] width 48 height 11
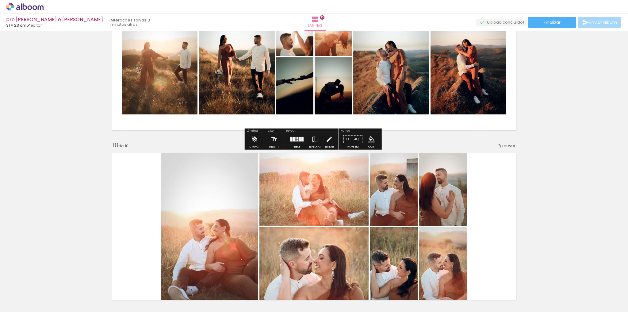
scroll to position [0, 1279]
